Goal: Task Accomplishment & Management: Manage account settings

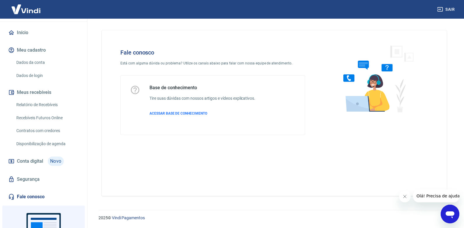
scroll to position [58, 0]
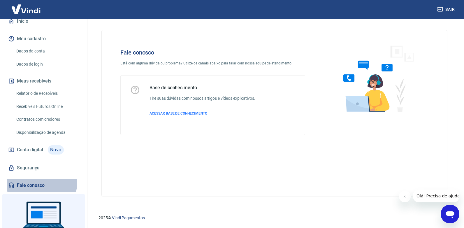
click at [38, 190] on link "Fale conosco" at bounding box center [43, 185] width 73 height 13
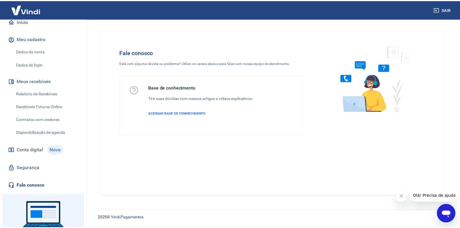
scroll to position [29, 0]
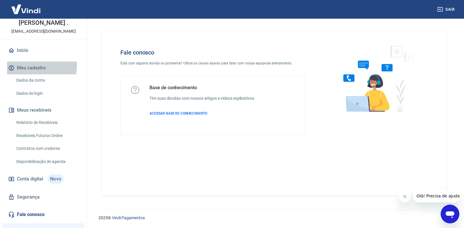
click at [34, 72] on button "Meu cadastro" at bounding box center [43, 68] width 73 height 13
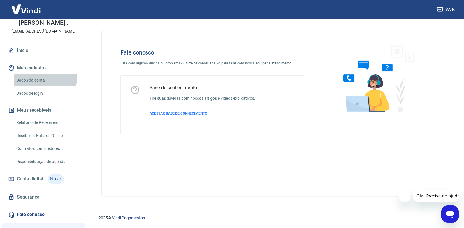
click at [41, 84] on link "Dados da conta" at bounding box center [47, 80] width 66 height 12
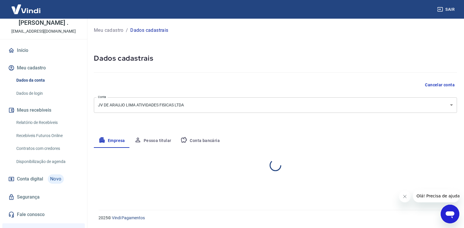
select select "PB"
select select "business"
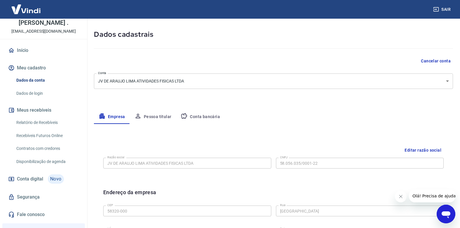
scroll to position [88, 0]
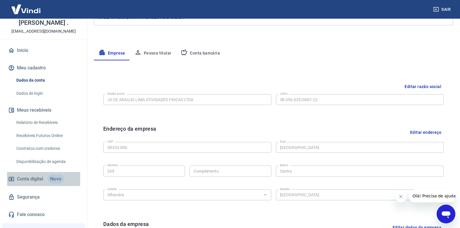
click at [57, 184] on span "Novo" at bounding box center [56, 178] width 16 height 9
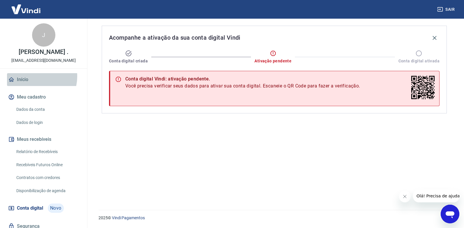
click at [34, 83] on link "Início" at bounding box center [43, 79] width 73 height 13
